Goal: Check status: Check status

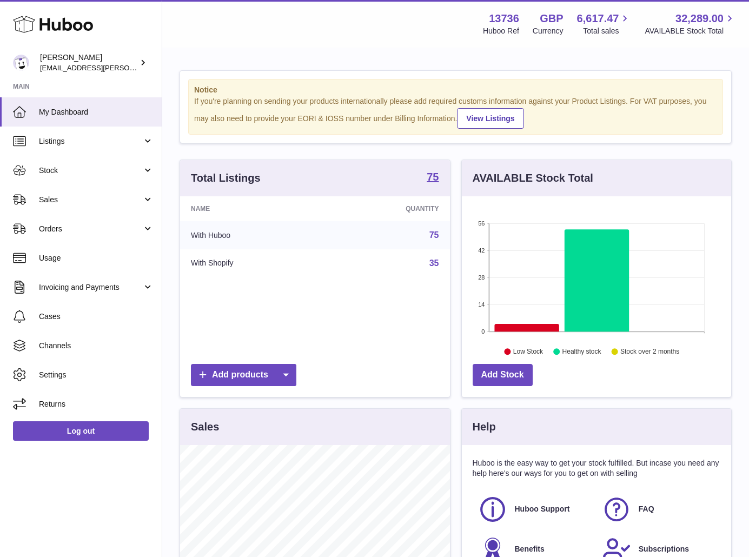
scroll to position [169, 269]
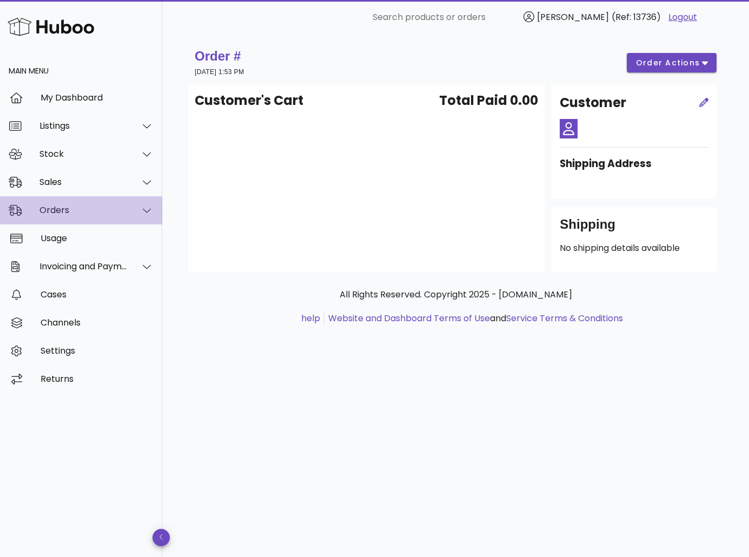
click at [72, 207] on div "Orders" at bounding box center [83, 210] width 88 height 10
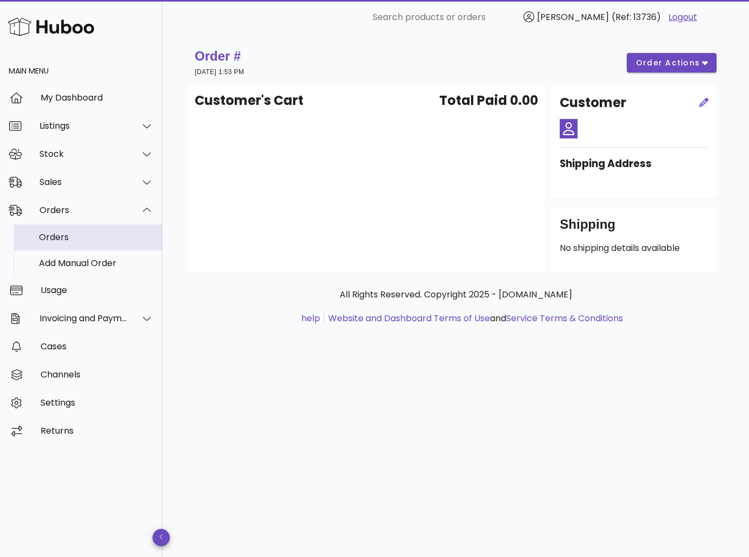
click at [77, 230] on div "Orders" at bounding box center [96, 237] width 115 height 23
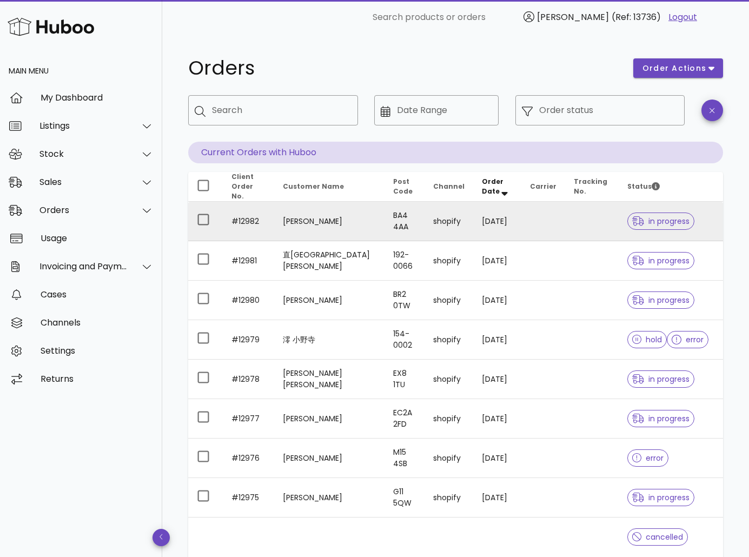
click at [280, 213] on td "[PERSON_NAME]" at bounding box center [329, 221] width 110 height 39
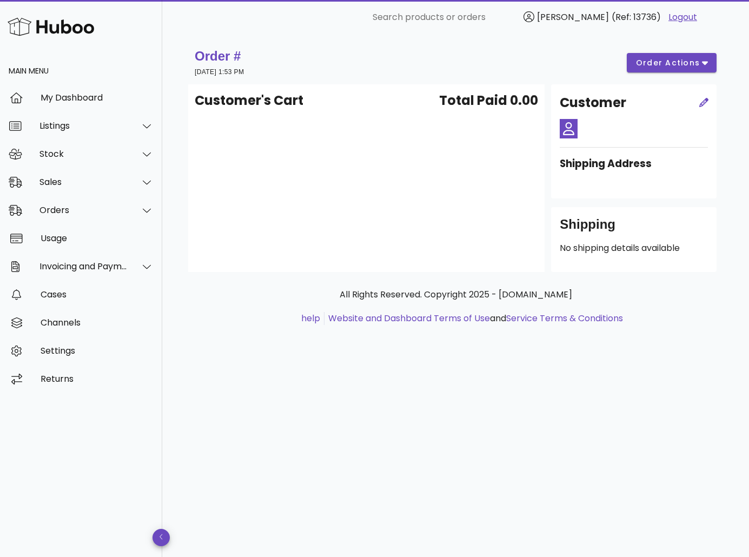
click at [582, 82] on div "Order # 03 October 2025 at 1:53 PM order actions" at bounding box center [455, 62] width 535 height 43
click at [331, 165] on div "Customer's Cart Total Paid 0.00" at bounding box center [366, 178] width 356 height 188
click at [104, 204] on div "Orders" at bounding box center [81, 210] width 162 height 28
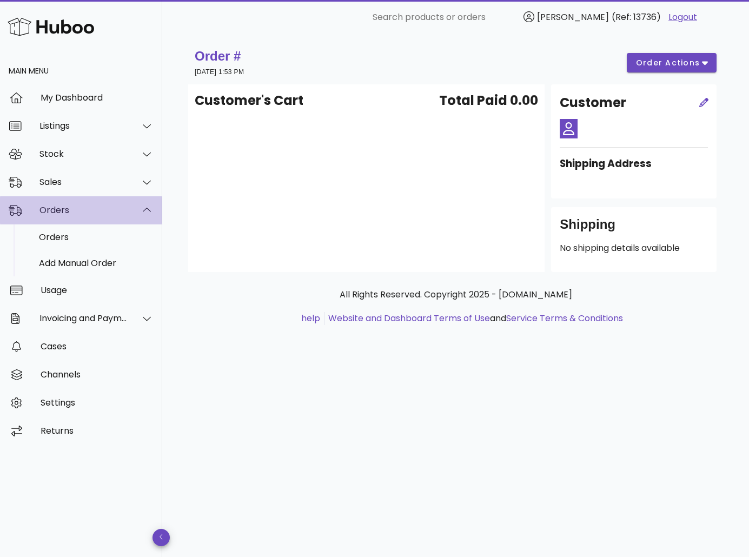
click at [99, 224] on div "Orders" at bounding box center [81, 210] width 162 height 28
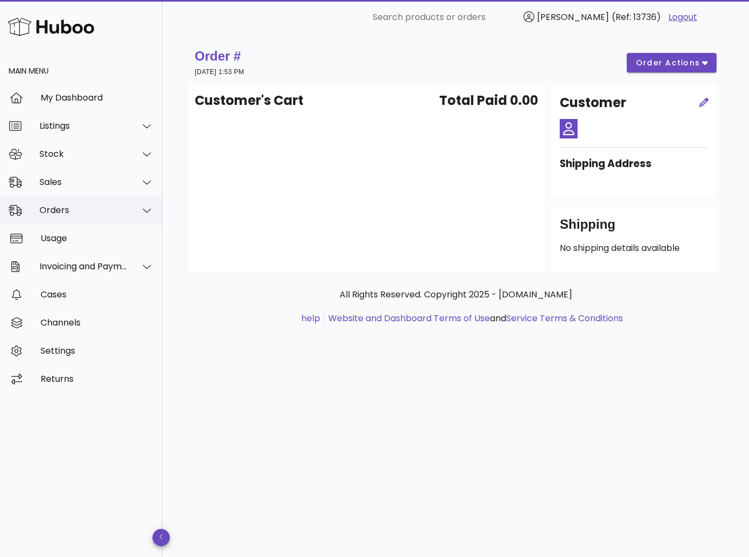
drag, startPoint x: 103, startPoint y: 211, endPoint x: 102, endPoint y: 221, distance: 10.3
click at [103, 211] on div "Orders" at bounding box center [83, 210] width 88 height 10
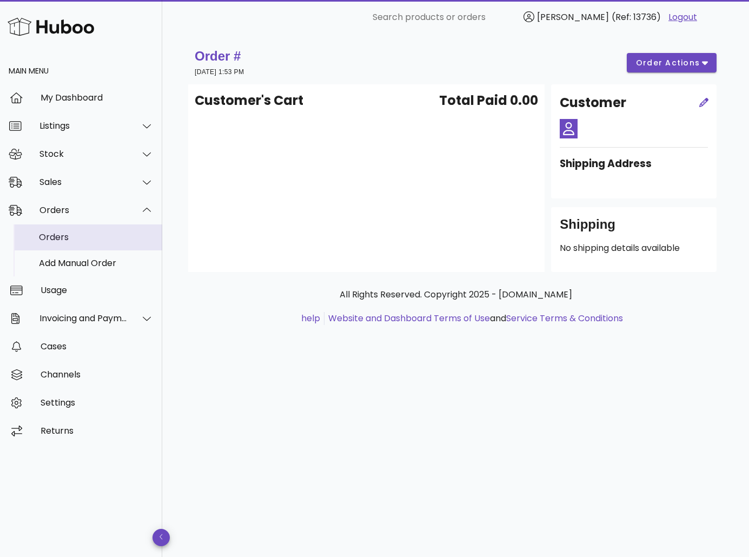
click at [95, 237] on div "Orders" at bounding box center [96, 237] width 115 height 10
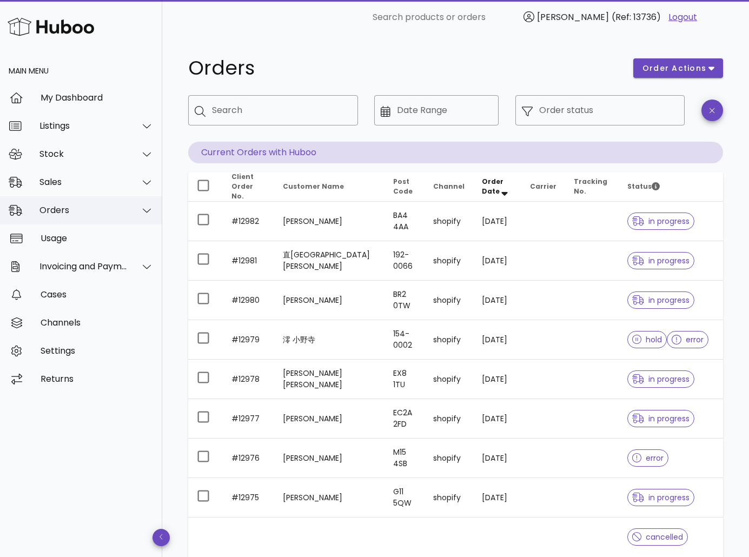
click at [78, 209] on div "Orders" at bounding box center [83, 210] width 88 height 10
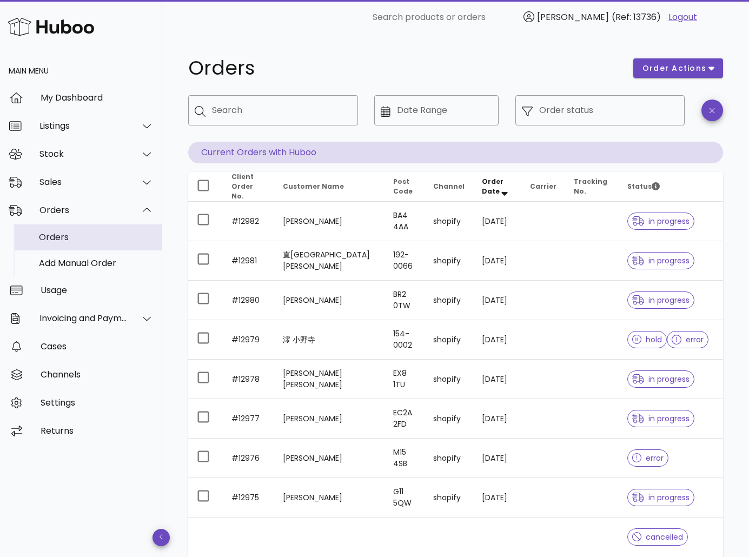
click at [73, 232] on div "Orders" at bounding box center [96, 237] width 115 height 23
